Goal: Transaction & Acquisition: Download file/media

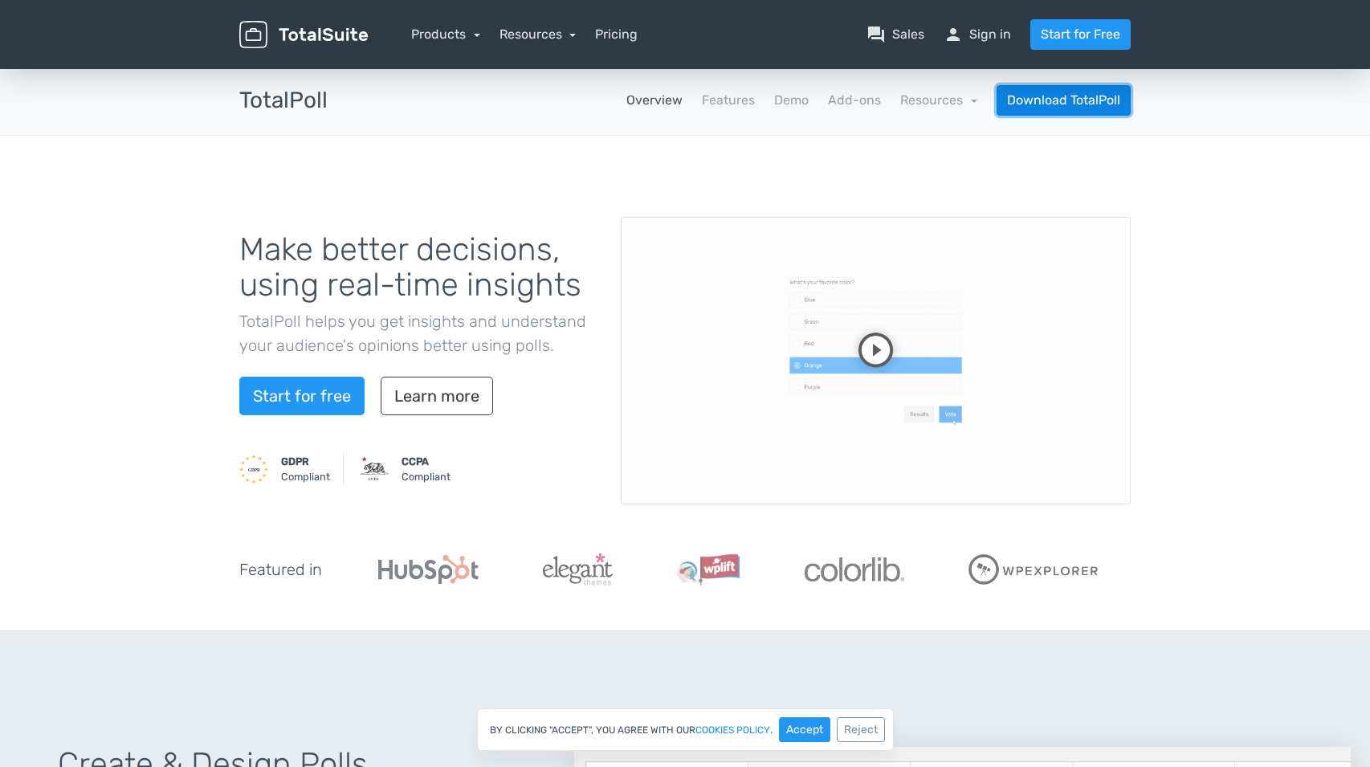
click at [1061, 106] on link "Download TotalPoll" at bounding box center [1063, 100] width 134 height 31
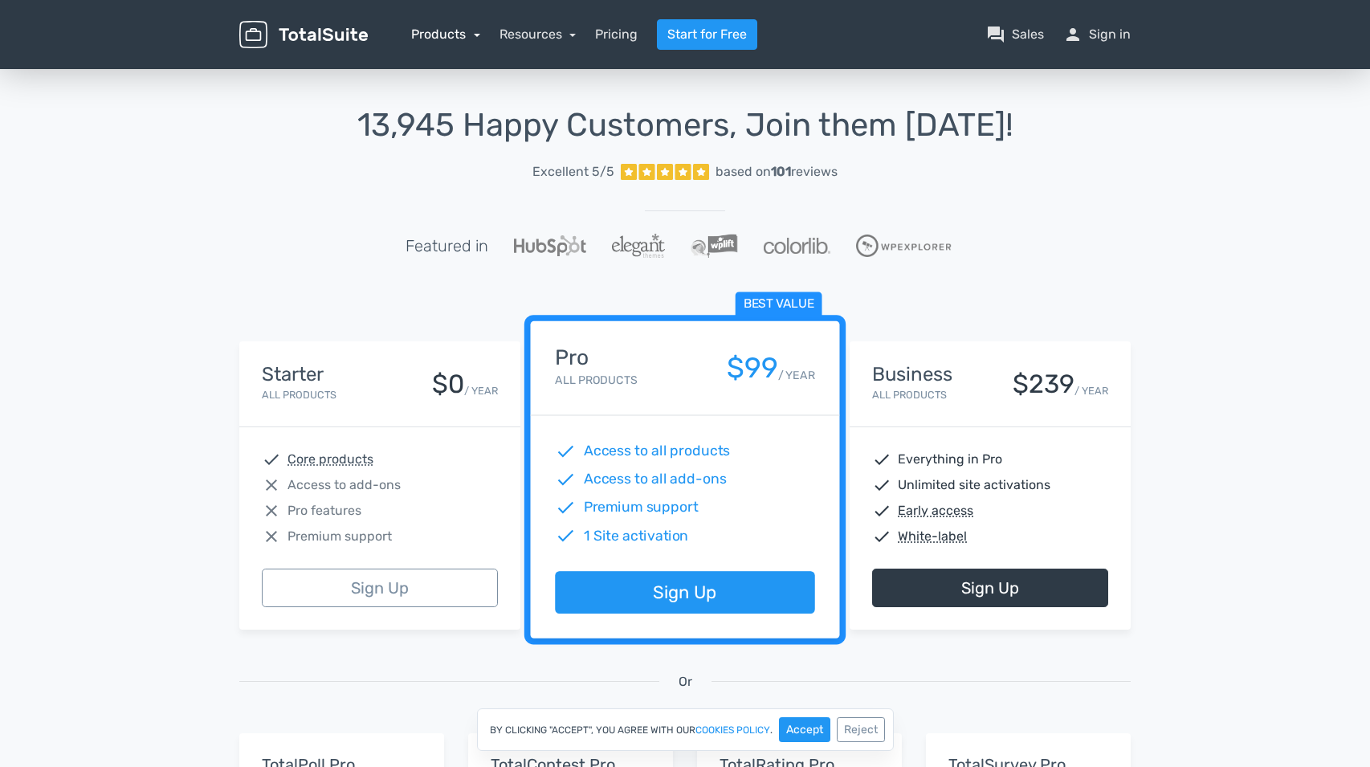
click at [456, 32] on link "Products" at bounding box center [445, 33] width 69 height 15
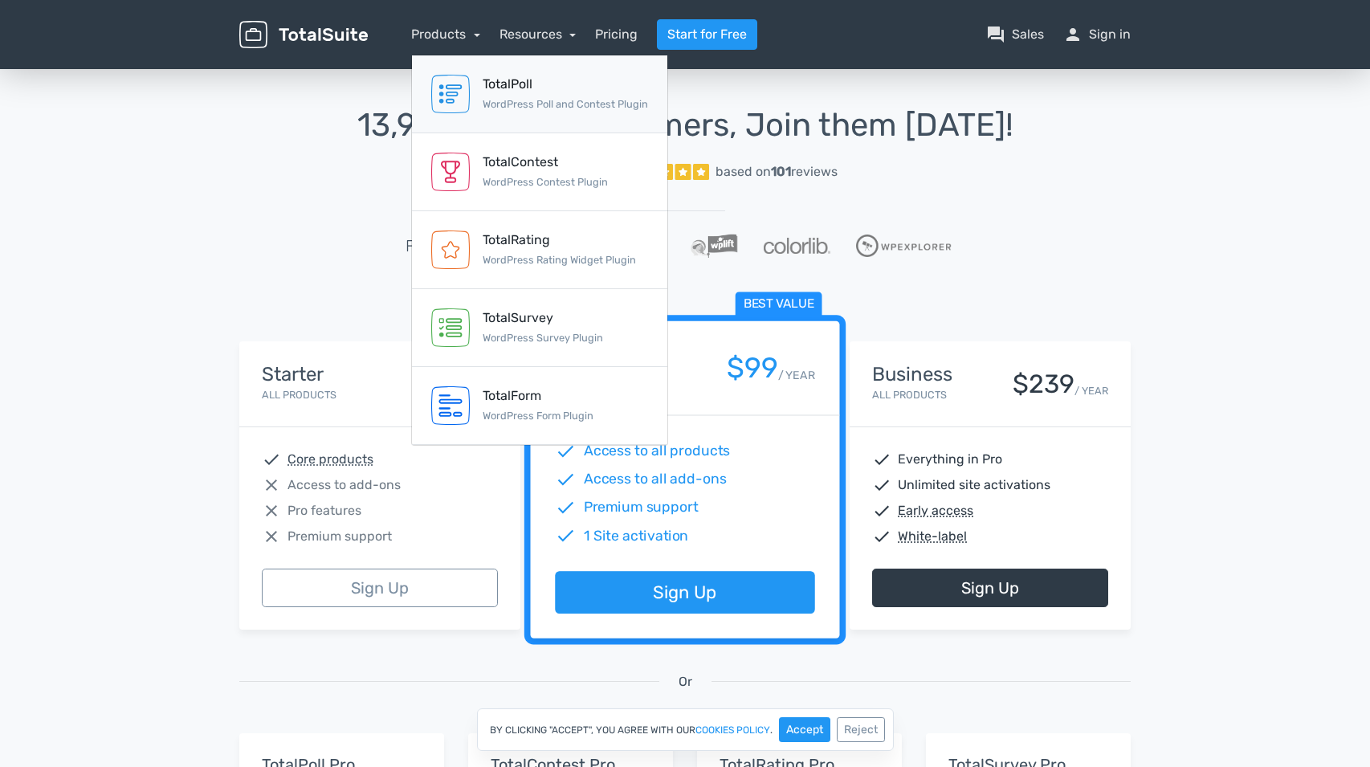
click at [529, 95] on div "TotalPoll WordPress Poll and Contest Plugin" at bounding box center [565, 94] width 165 height 39
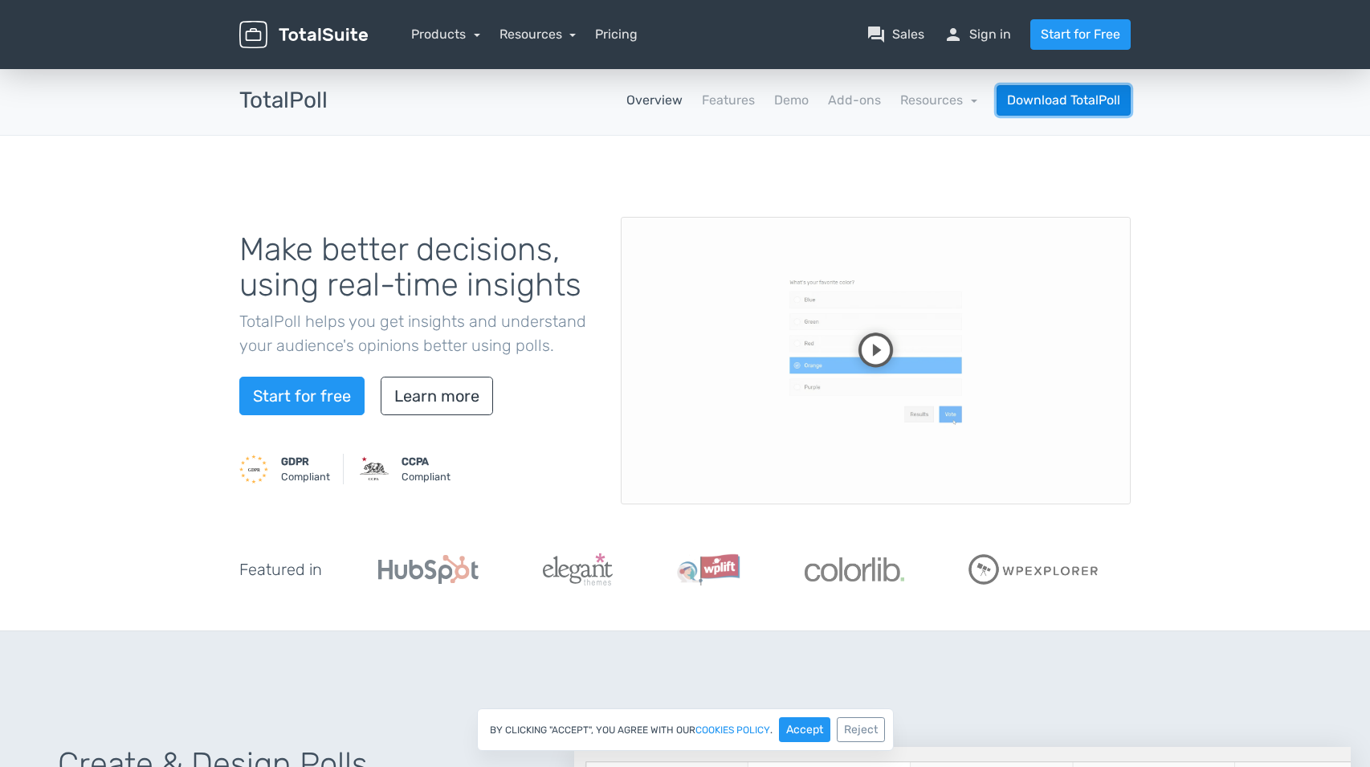
click at [1090, 97] on link "Download TotalPoll" at bounding box center [1063, 100] width 134 height 31
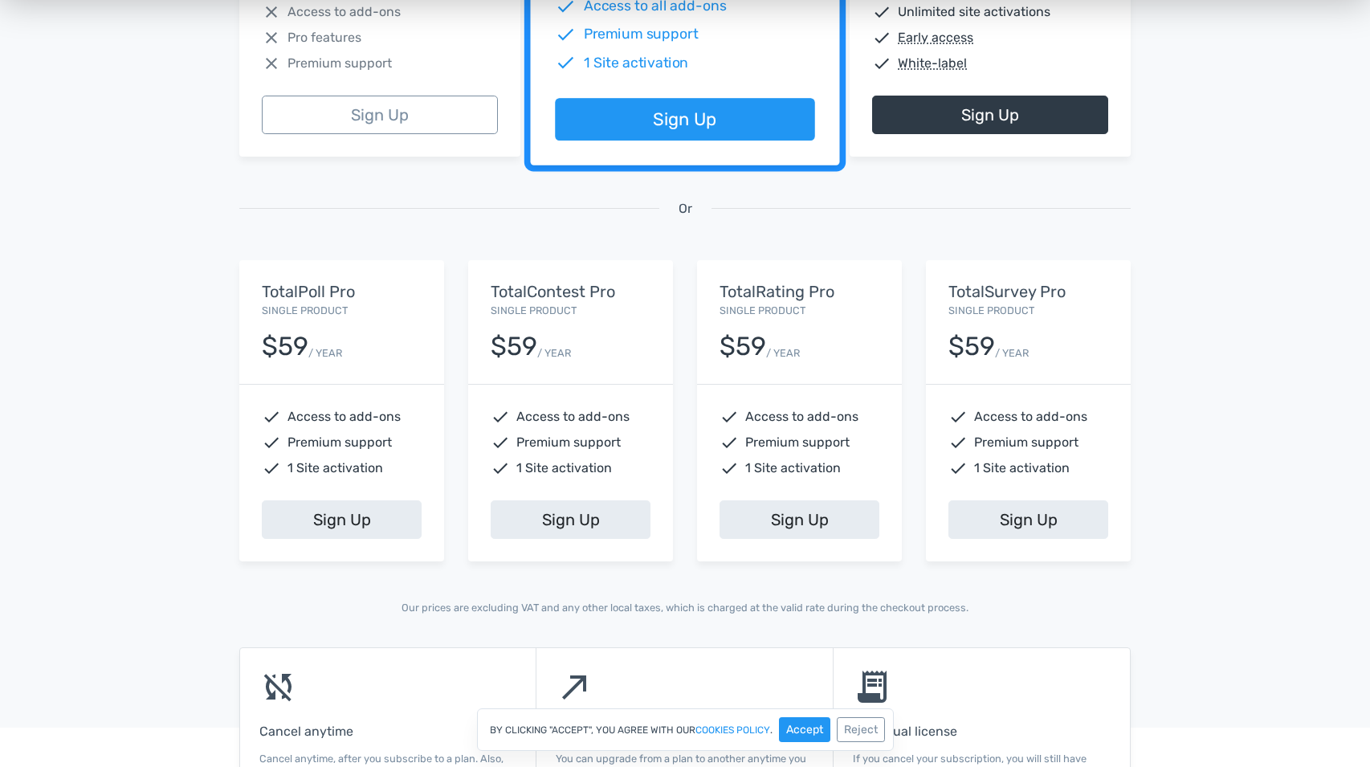
scroll to position [124, 0]
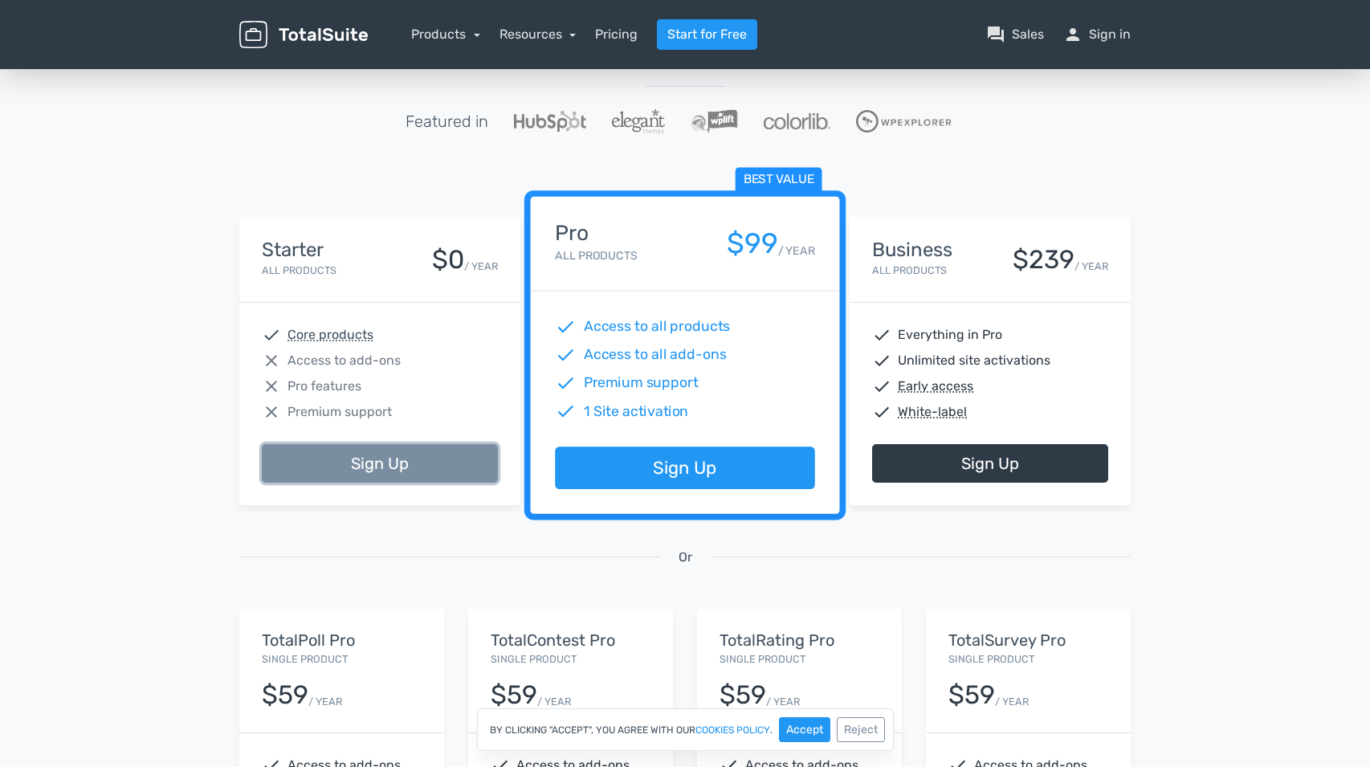
click at [326, 464] on link "Sign Up" at bounding box center [380, 463] width 236 height 39
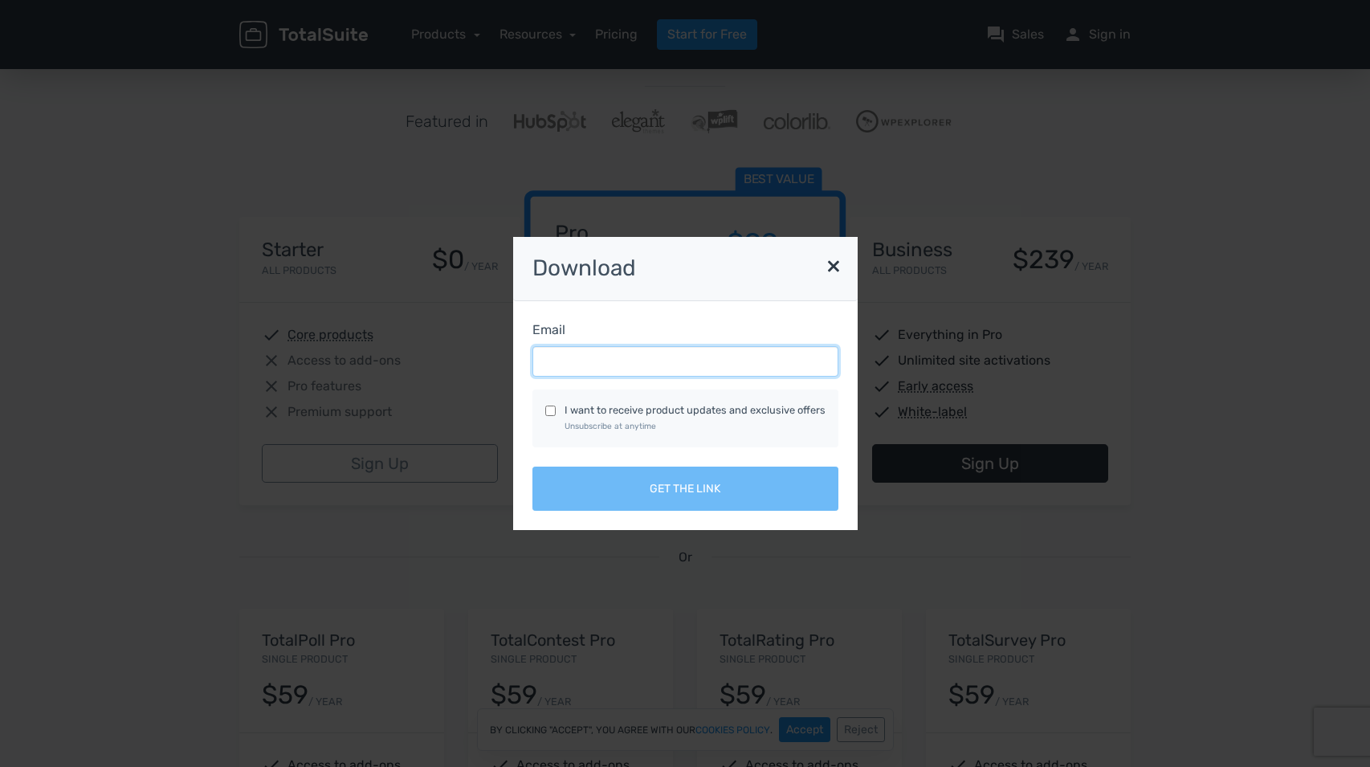
click at [685, 367] on input "Email" at bounding box center [685, 361] width 306 height 31
type input "rogerio.machado@r2com.pt"
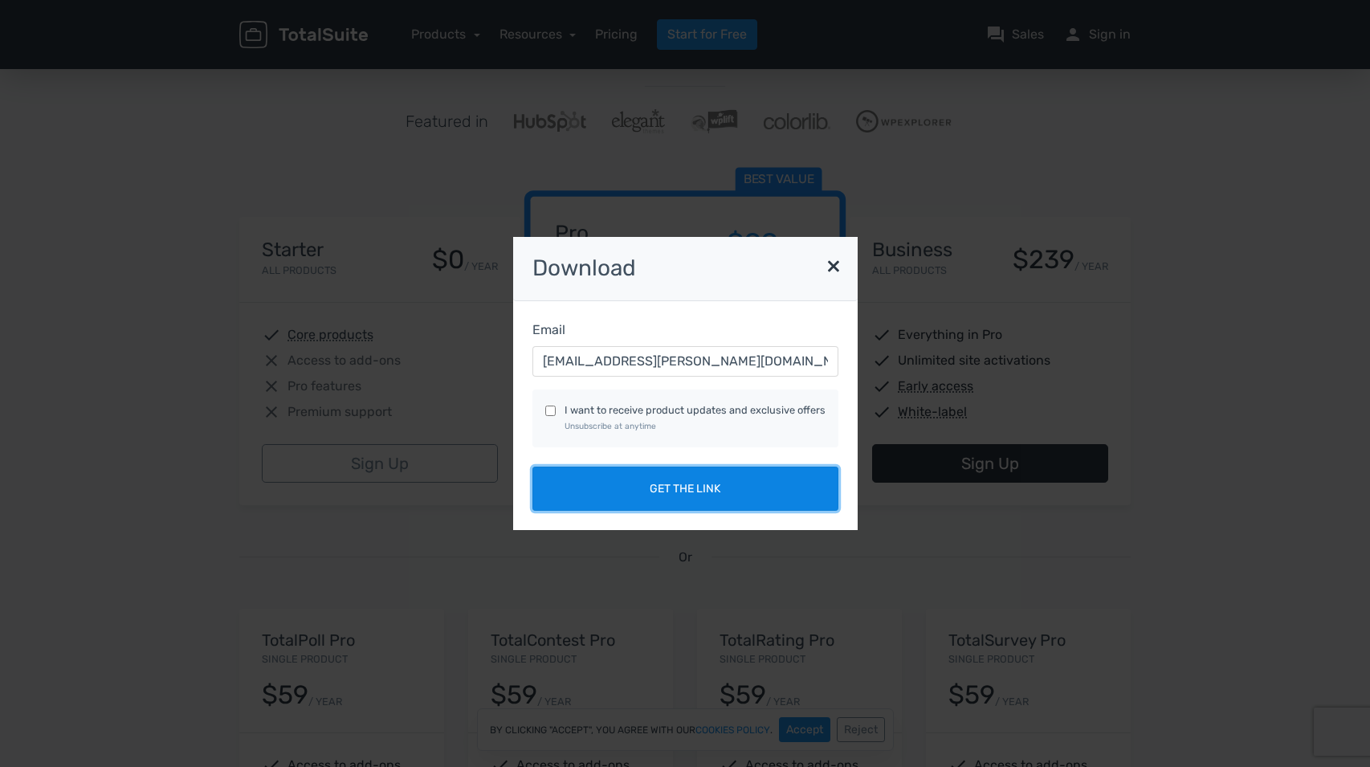
click at [682, 491] on button "Get the link" at bounding box center [685, 488] width 306 height 44
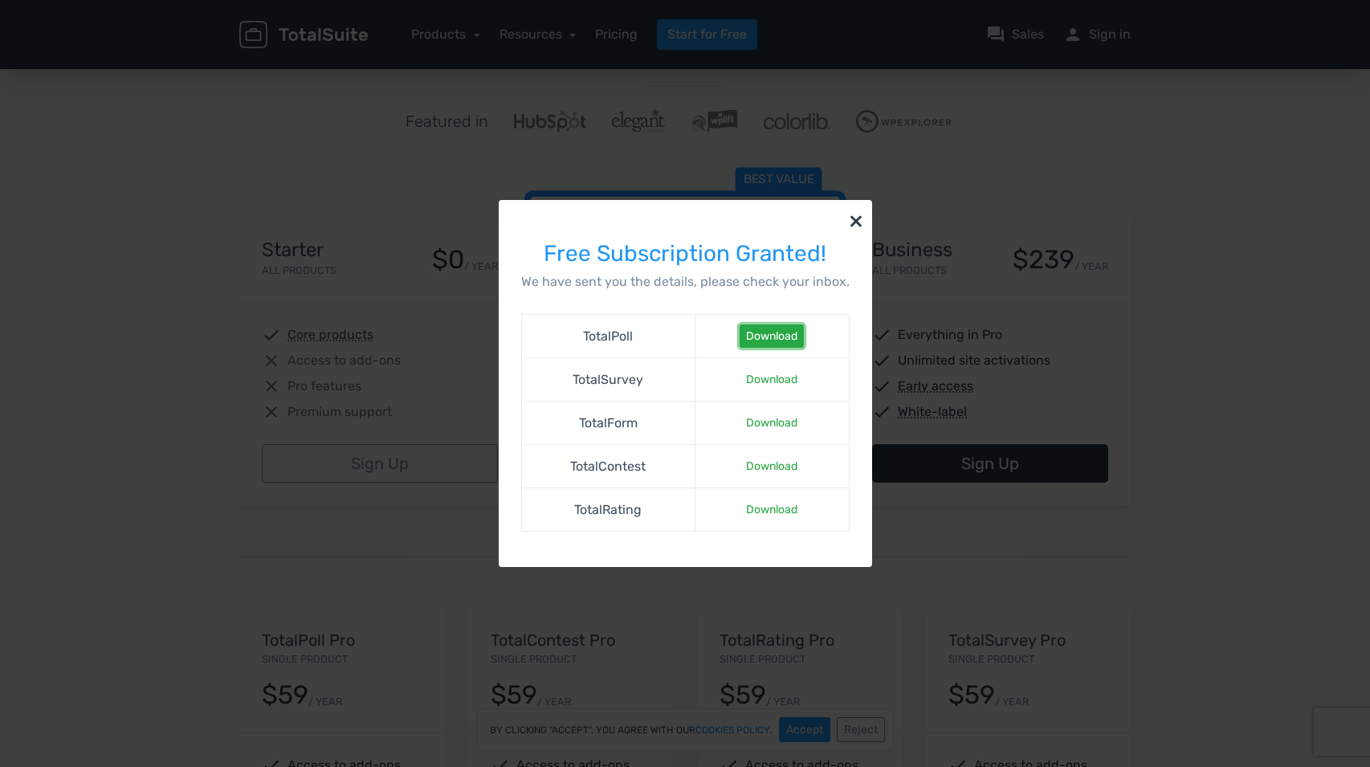
click at [779, 342] on link "Download" at bounding box center [771, 335] width 64 height 23
click at [776, 462] on link "Download" at bounding box center [771, 465] width 64 height 23
click at [767, 507] on link "Download" at bounding box center [771, 509] width 64 height 23
click at [847, 218] on button "×" at bounding box center [856, 220] width 32 height 40
